Goal: Task Accomplishment & Management: Complete application form

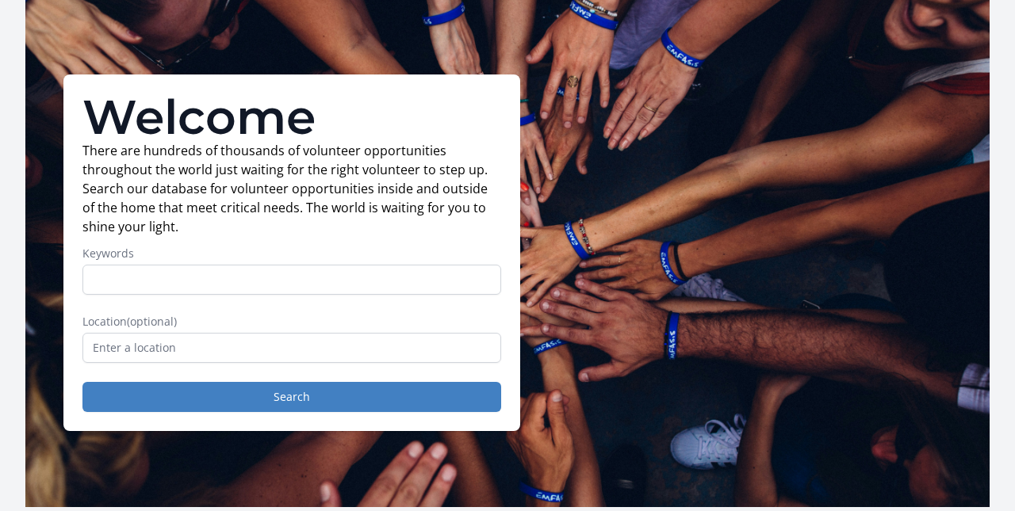
scroll to position [63, 0]
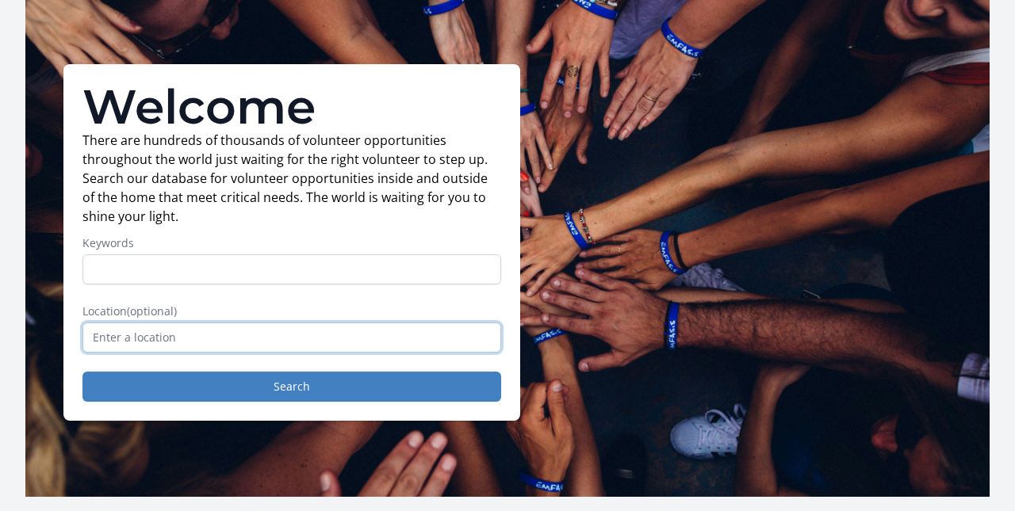
click at [185, 335] on input "text" at bounding box center [291, 338] width 419 height 30
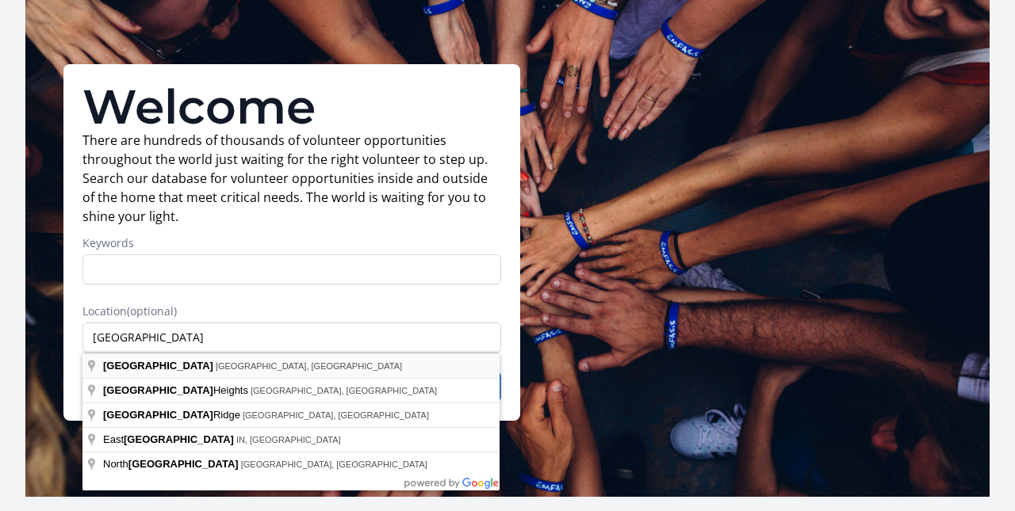
type input "Chicago, IL, USA"
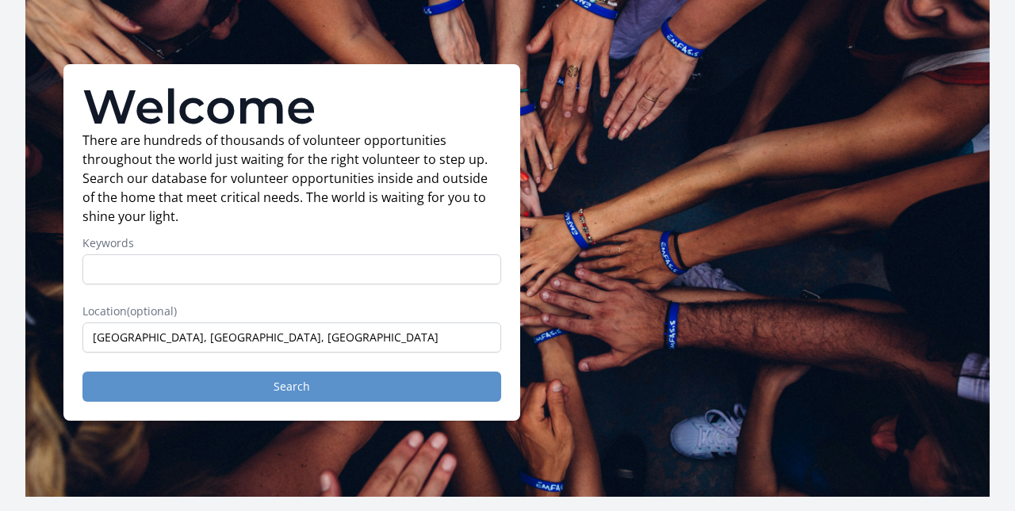
click at [253, 385] on button "Search" at bounding box center [291, 387] width 419 height 30
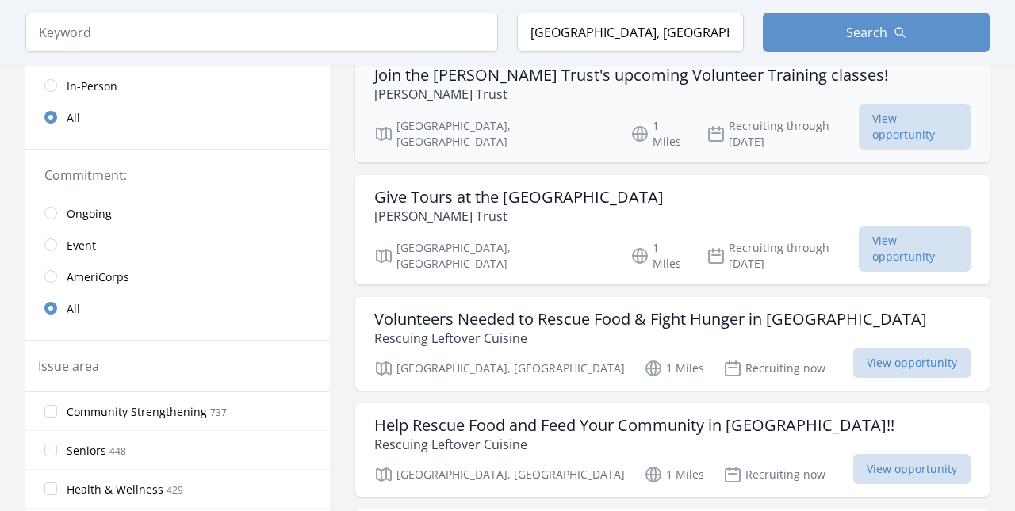
scroll to position [288, 0]
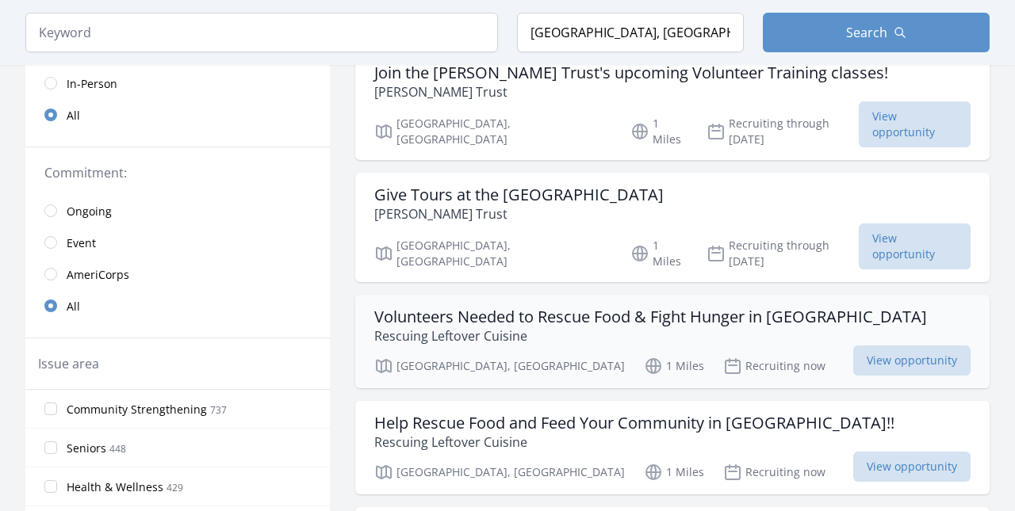
click at [584, 308] on h3 "Volunteers Needed to Rescue Food & Fight Hunger in [GEOGRAPHIC_DATA]" at bounding box center [650, 317] width 553 height 19
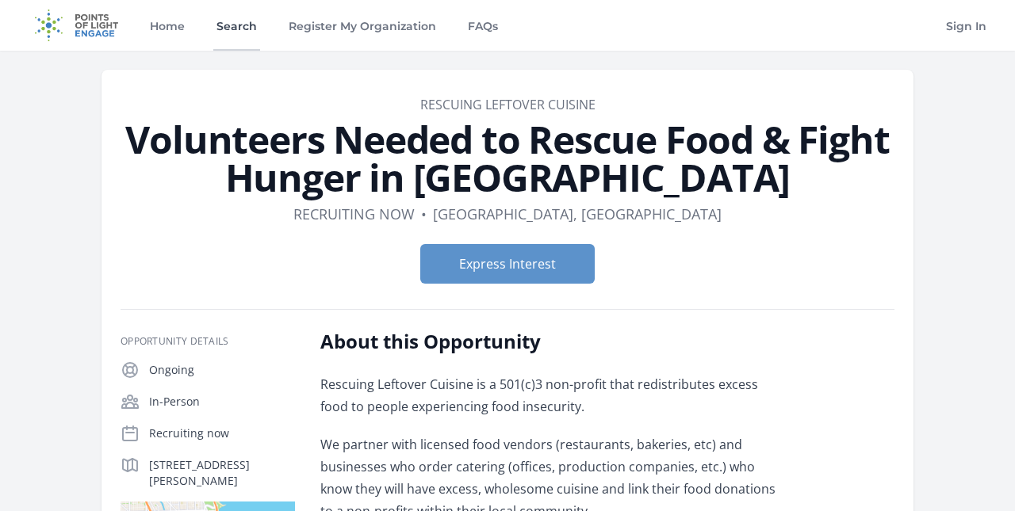
click at [251, 29] on link "Search" at bounding box center [236, 25] width 47 height 51
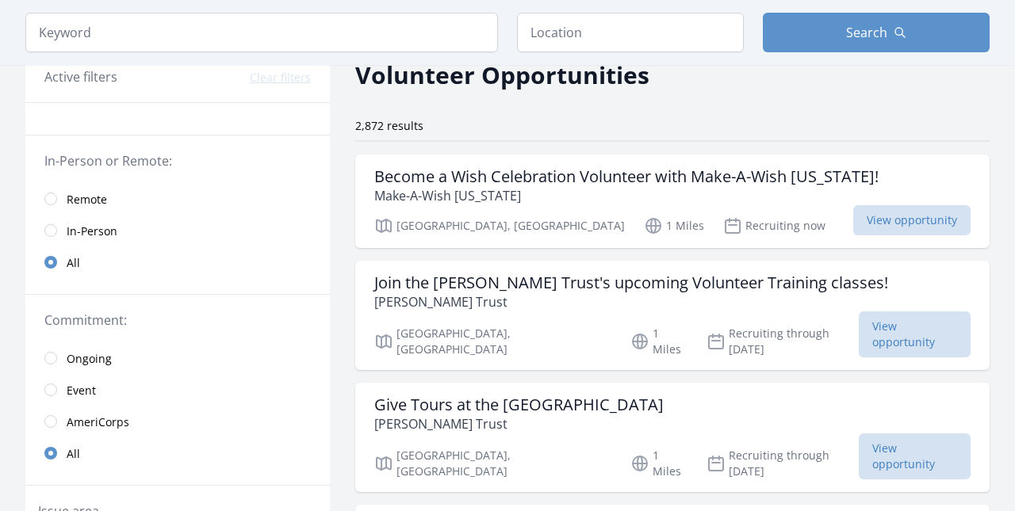
scroll to position [82, 0]
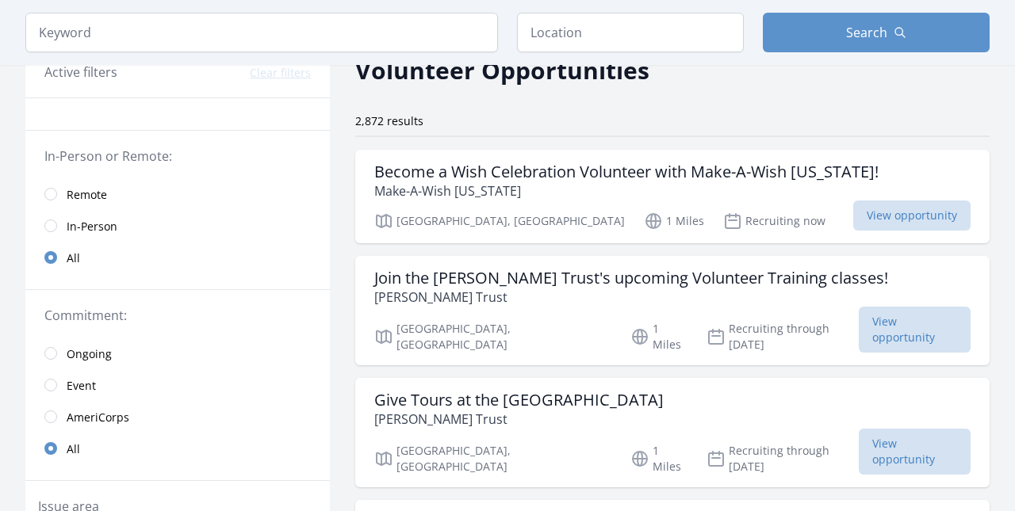
click at [102, 231] on span "In-Person" at bounding box center [92, 227] width 51 height 16
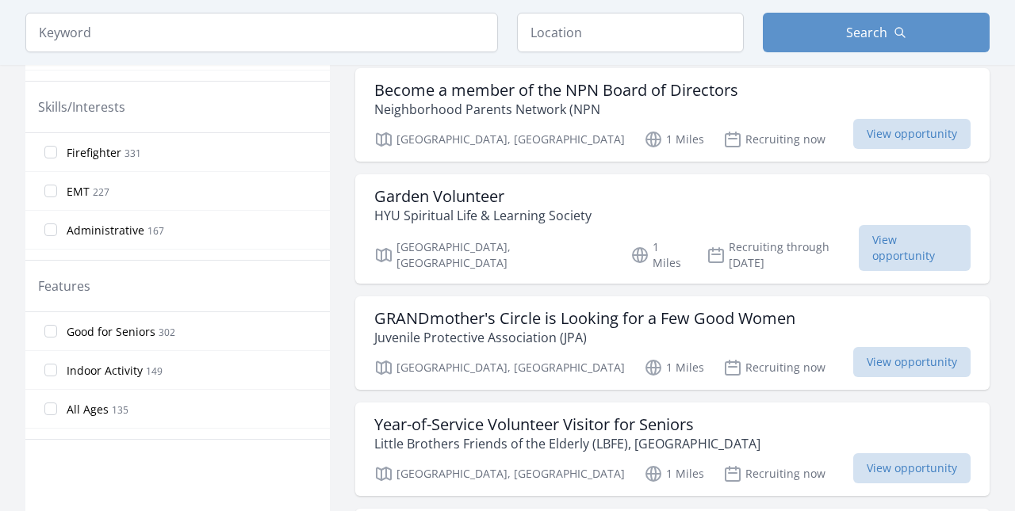
scroll to position [748, 0]
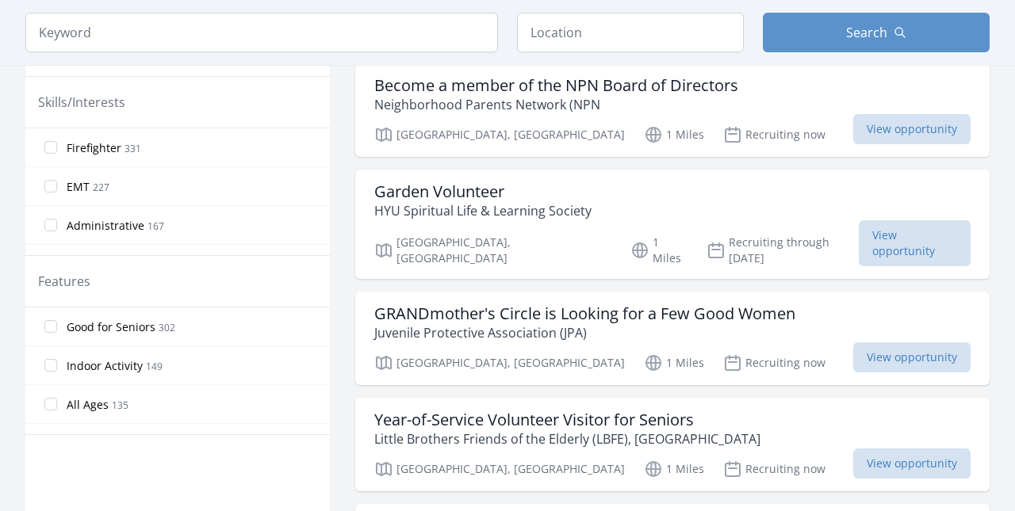
click at [51, 404] on input "All Ages 135" at bounding box center [50, 404] width 13 height 13
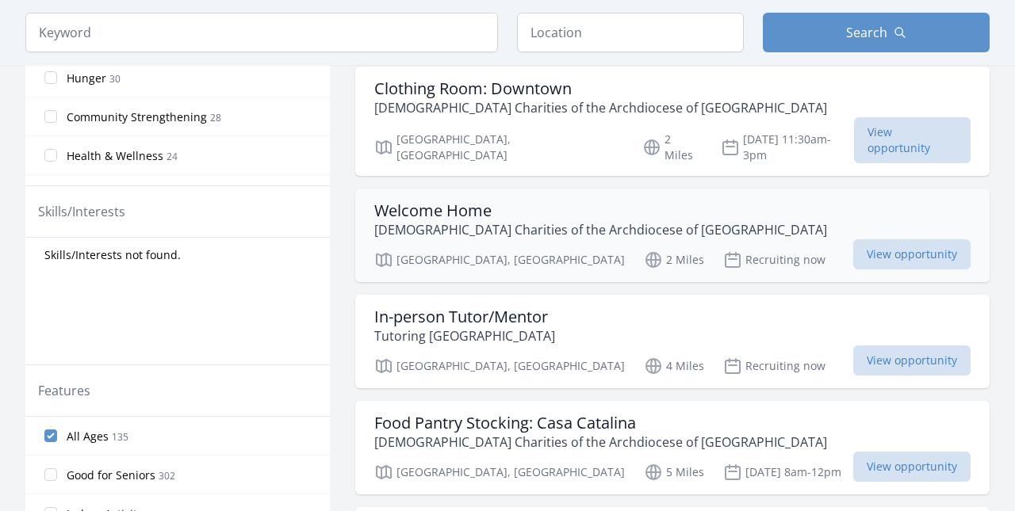
scroll to position [615, 0]
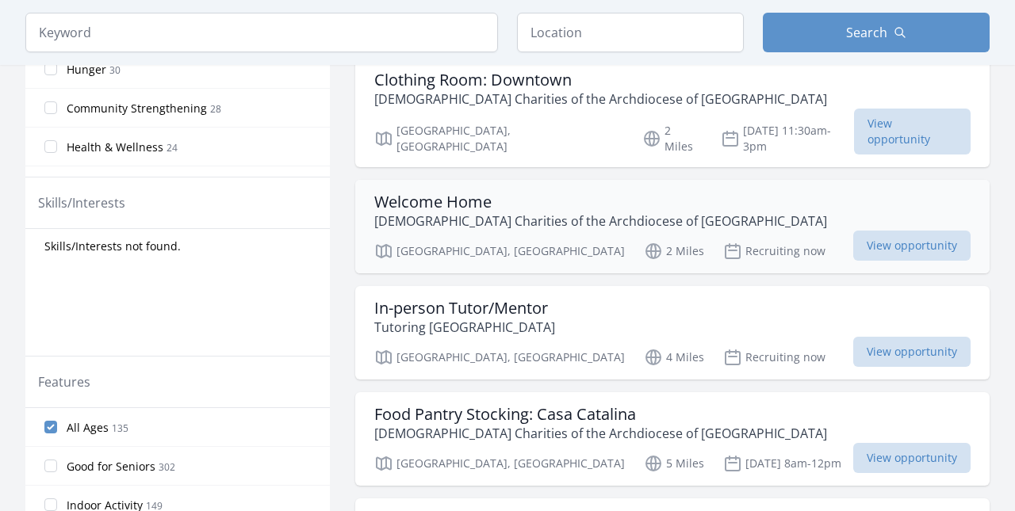
click at [613, 212] on p "[DEMOGRAPHIC_DATA] Charities of the Archdiocese of [GEOGRAPHIC_DATA]" at bounding box center [600, 221] width 453 height 19
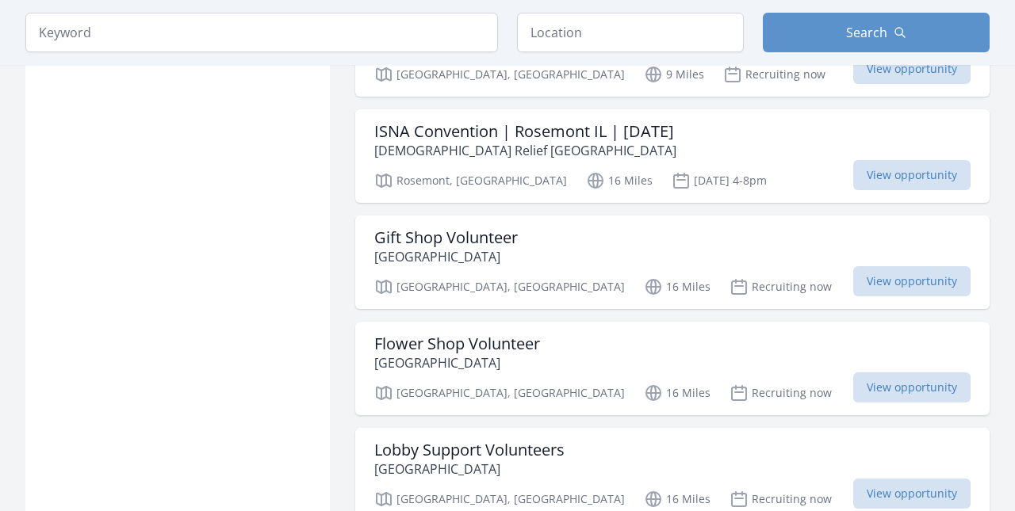
scroll to position [1856, 0]
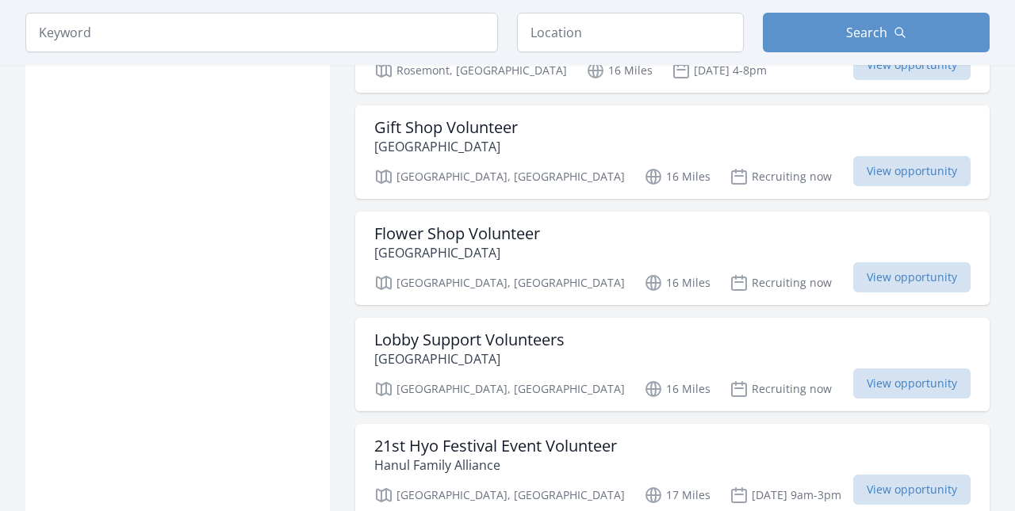
scroll to position [1973, 0]
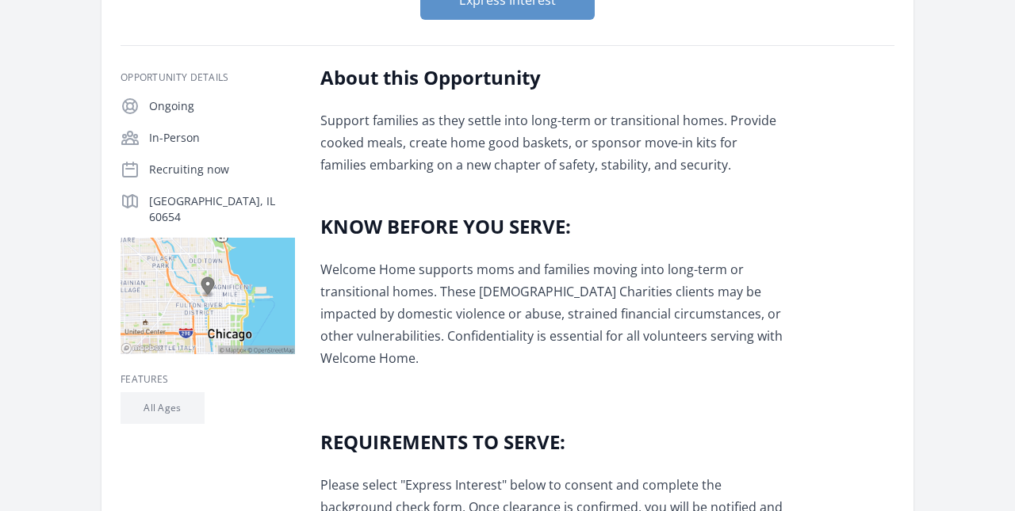
scroll to position [229, 0]
